Goal: Transaction & Acquisition: Purchase product/service

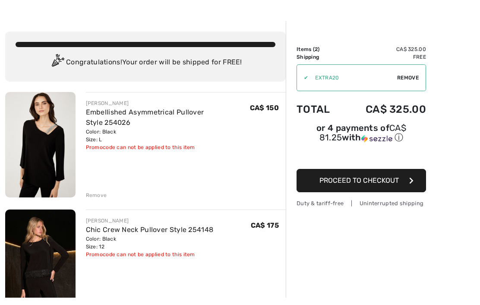
scroll to position [21, 0]
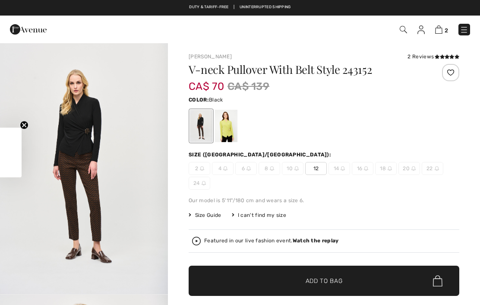
checkbox input "true"
click at [320, 279] on span "Add to Bag" at bounding box center [324, 280] width 37 height 9
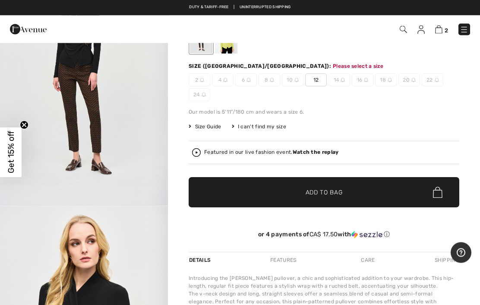
scroll to position [88, 0]
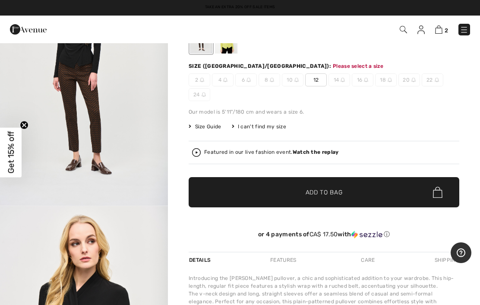
click at [440, 26] on img at bounding box center [438, 29] width 7 height 8
click at [321, 191] on span "Add to Bag" at bounding box center [324, 192] width 37 height 9
click at [316, 79] on span "12" at bounding box center [316, 79] width 22 height 13
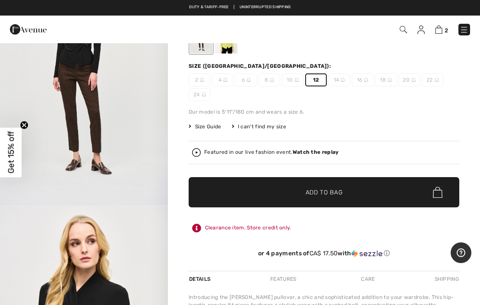
click at [322, 196] on span "Add to Bag" at bounding box center [324, 192] width 37 height 9
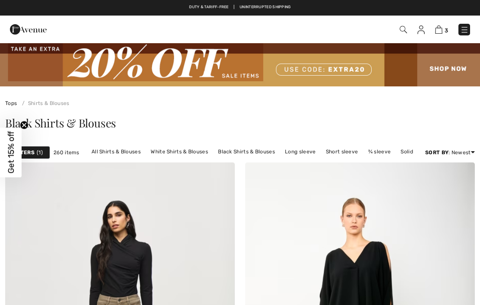
checkbox input "true"
click at [180, 158] on link "[PERSON_NAME] Shirts & Blouses" at bounding box center [212, 162] width 95 height 11
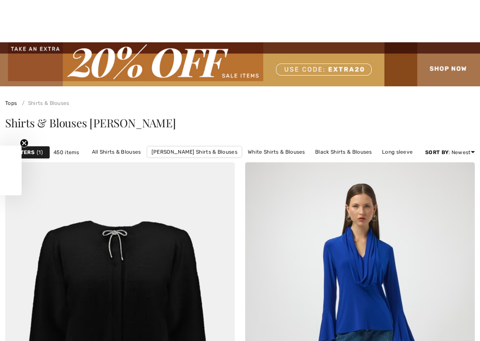
checkbox input "true"
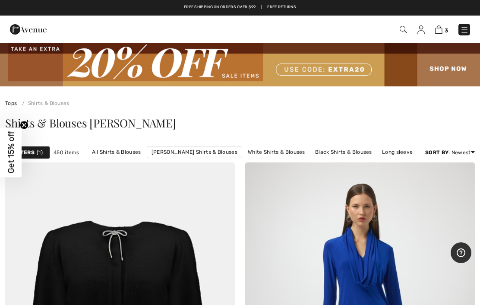
click at [277, 152] on link "White Shirts & Blouses" at bounding box center [276, 151] width 66 height 11
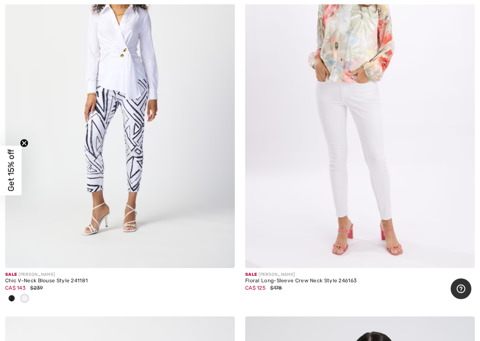
scroll to position [4237, 0]
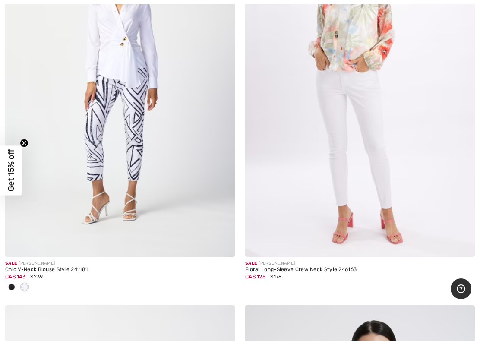
click at [120, 61] on img at bounding box center [120, 84] width 230 height 344
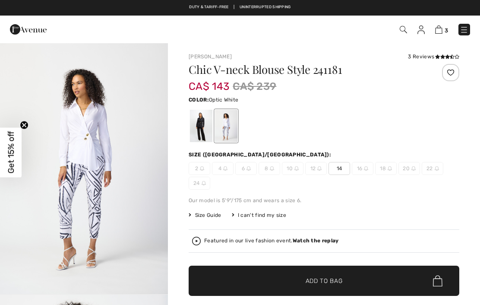
checkbox input "true"
click at [194, 125] on div at bounding box center [201, 126] width 22 height 32
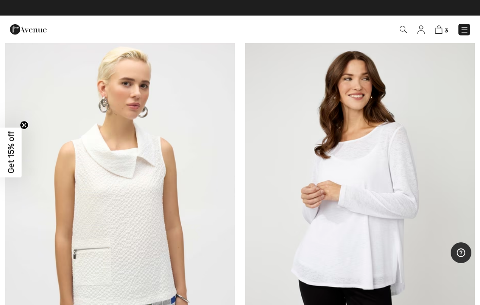
scroll to position [2097, 0]
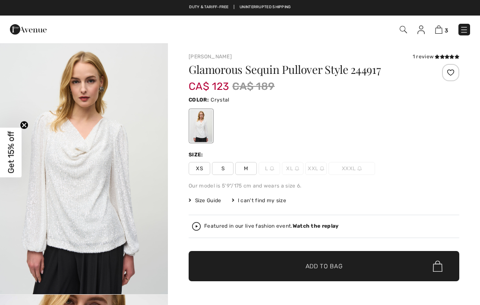
checkbox input "true"
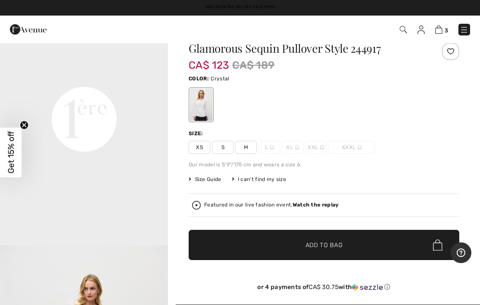
scroll to position [529, 0]
click at [201, 106] on div at bounding box center [201, 104] width 22 height 32
click at [203, 105] on div at bounding box center [201, 104] width 22 height 32
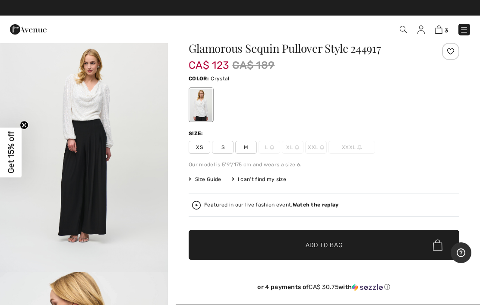
scroll to position [758, 0]
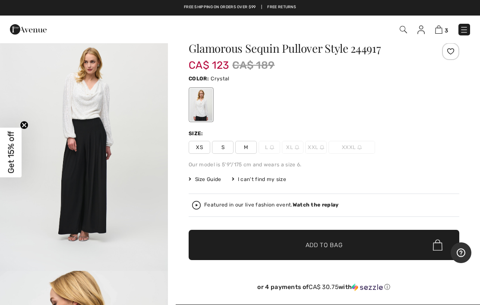
click at [93, 167] on img "3 / 6" at bounding box center [84, 145] width 168 height 252
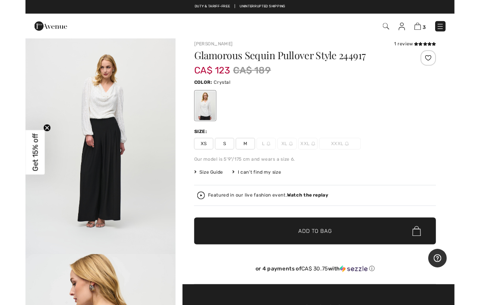
scroll to position [39, 0]
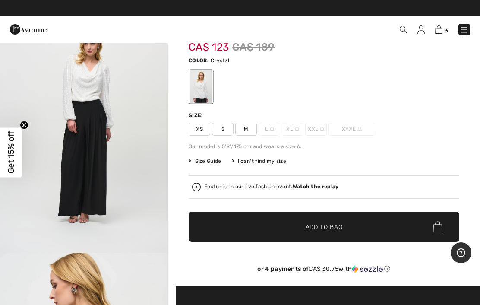
click at [251, 128] on span "M" at bounding box center [246, 129] width 22 height 13
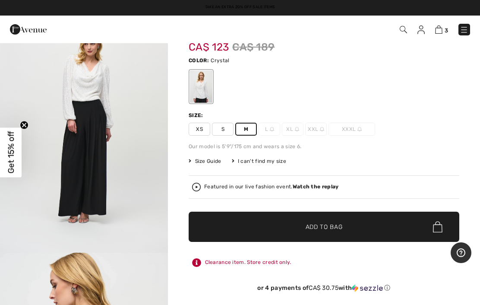
click at [325, 221] on span "✔ Added to Bag Add to Bag" at bounding box center [324, 226] width 271 height 30
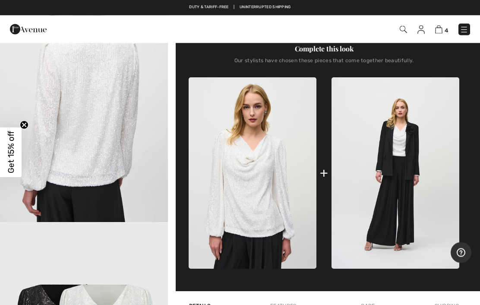
scroll to position [293, 0]
